Goal: Navigation & Orientation: Find specific page/section

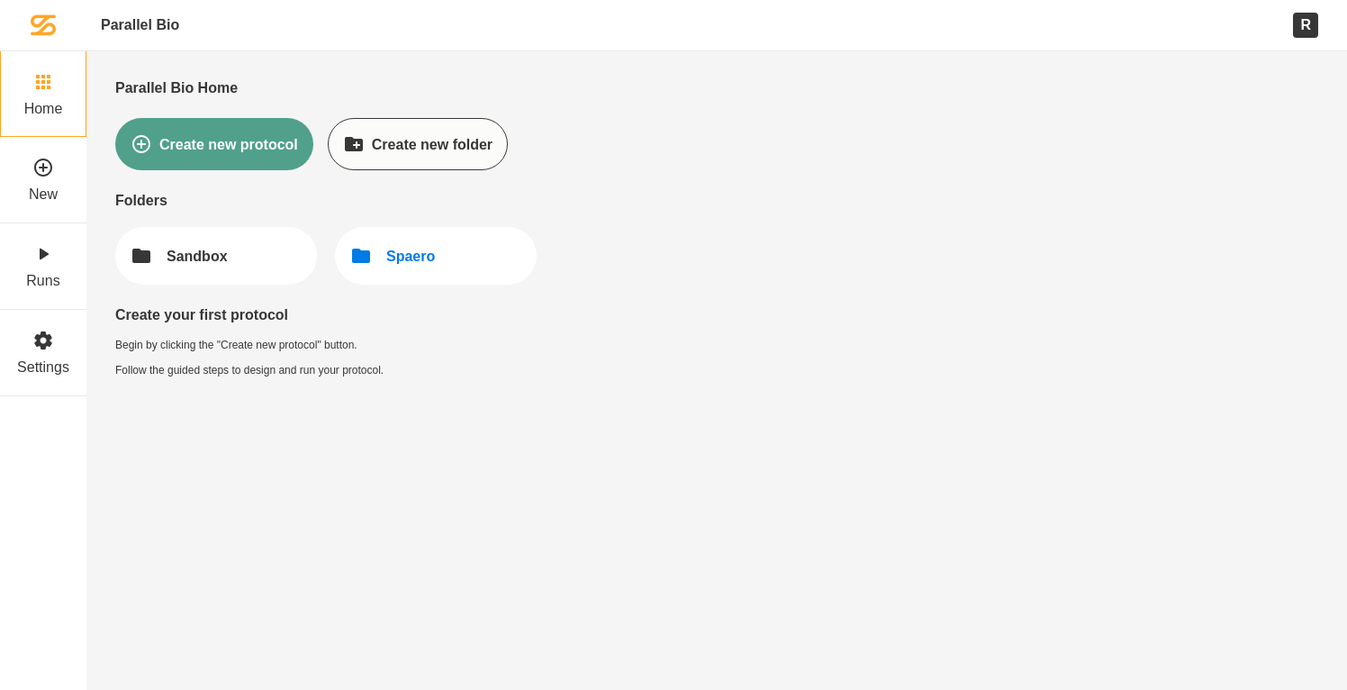
click at [403, 248] on div "Spaero" at bounding box center [410, 256] width 49 height 17
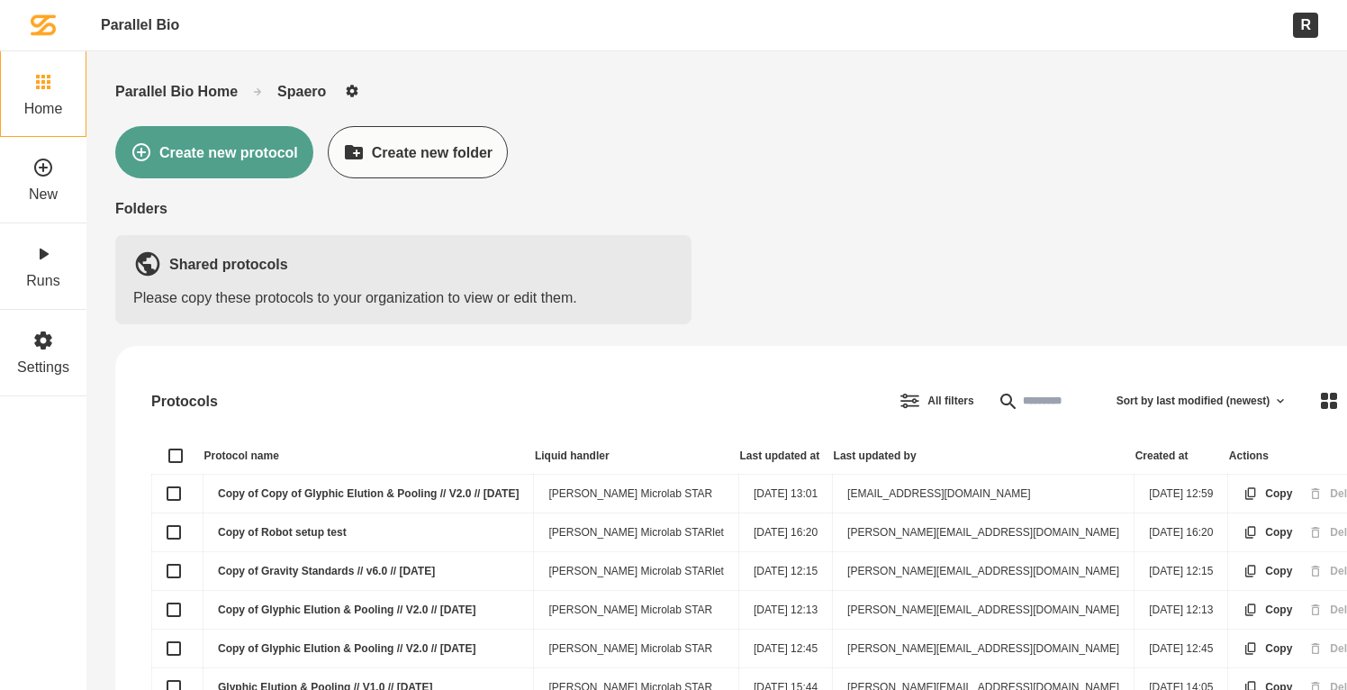
scroll to position [81, 0]
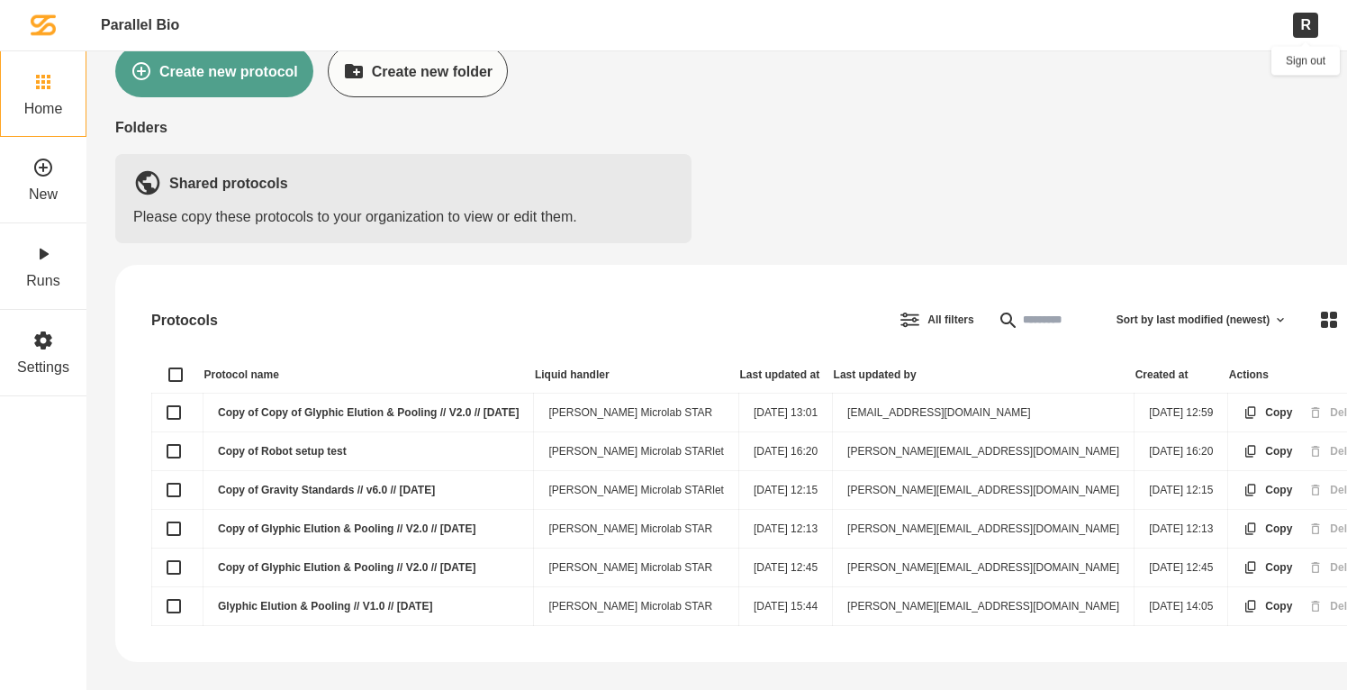
click at [1308, 32] on div "R" at bounding box center [1305, 25] width 25 height 24
